Goal: Information Seeking & Learning: Learn about a topic

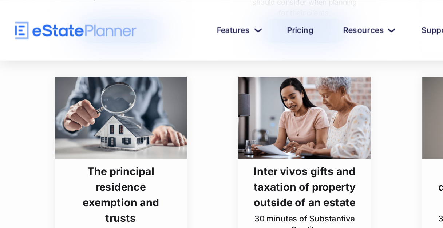
scroll to position [1254, 0]
click at [89, 141] on h3 "The principal residence exemption and trusts" at bounding box center [87, 140] width 77 height 45
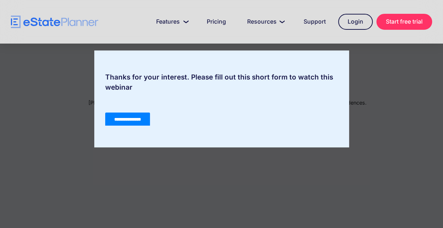
scroll to position [19, 0]
click at [133, 121] on input "**********" at bounding box center [127, 120] width 45 height 14
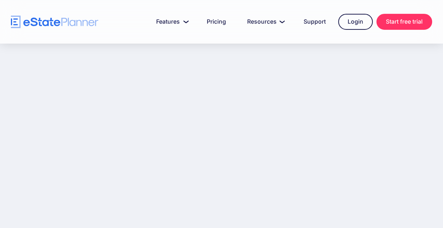
scroll to position [0, 0]
click at [32, 197] on div "The principal residence exemption and trusts 30 minutes of Substantive Credits …" at bounding box center [227, 83] width 406 height 273
click at [35, 192] on iframe at bounding box center [228, 90] width 386 height 228
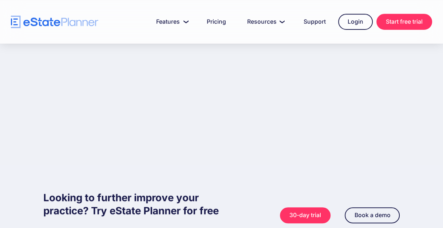
scroll to position [185, 0]
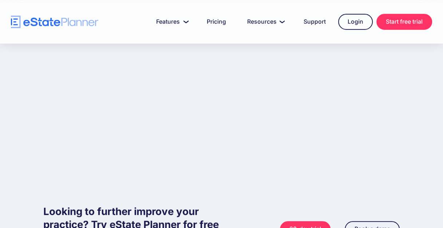
click at [430, 199] on div "Looking to further improve your practice? Try eState Planner for free Free tria…" at bounding box center [221, 225] width 443 height 92
click at [48, 199] on div "Looking to further improve your practice? Try eState Planner for free Free tria…" at bounding box center [221, 225] width 356 height 92
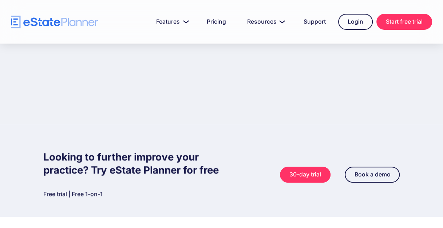
scroll to position [225, 0]
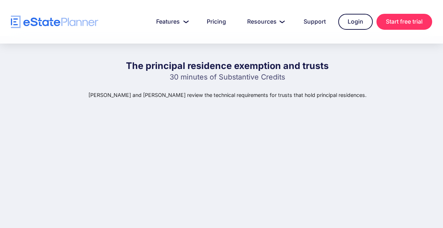
scroll to position [0, 0]
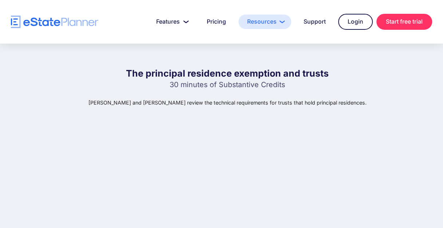
click at [272, 24] on link "Resources" at bounding box center [264, 22] width 53 height 15
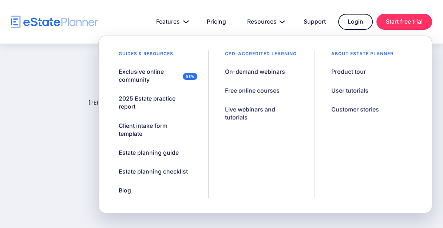
click at [21, 188] on div "The principal residence exemption and trusts 30 minutes of Substantive Credits …" at bounding box center [221, 204] width 443 height 320
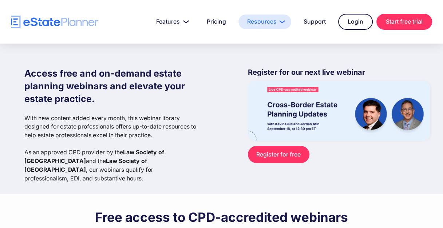
click at [274, 21] on link "Resources" at bounding box center [264, 22] width 53 height 15
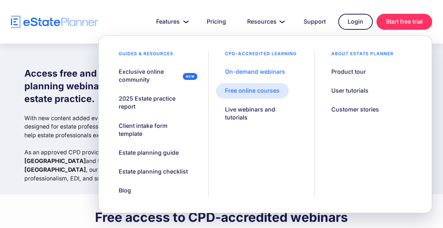
click at [244, 91] on div "Free online courses" at bounding box center [252, 91] width 55 height 8
